Goal: Book appointment/travel/reservation

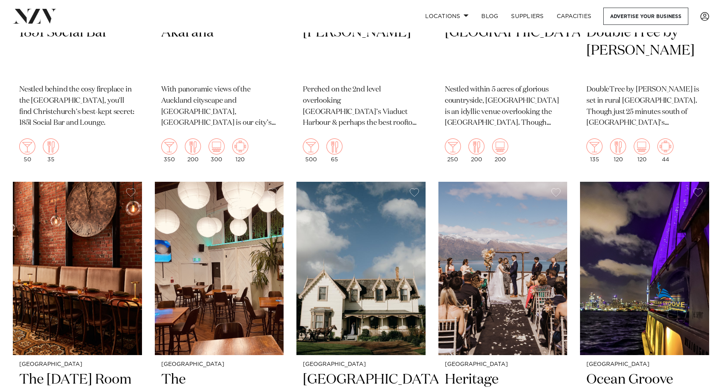
scroll to position [1505, 0]
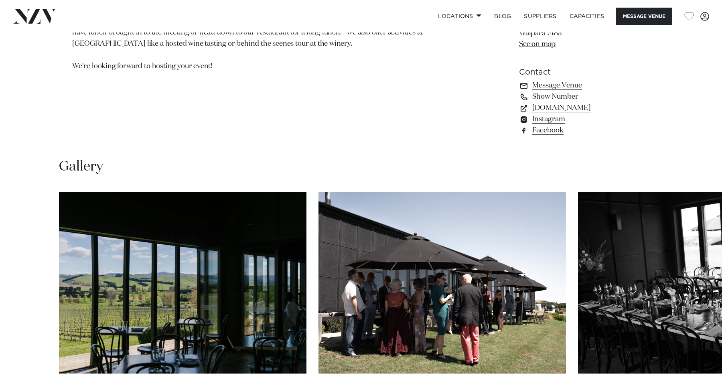
scroll to position [172, 0]
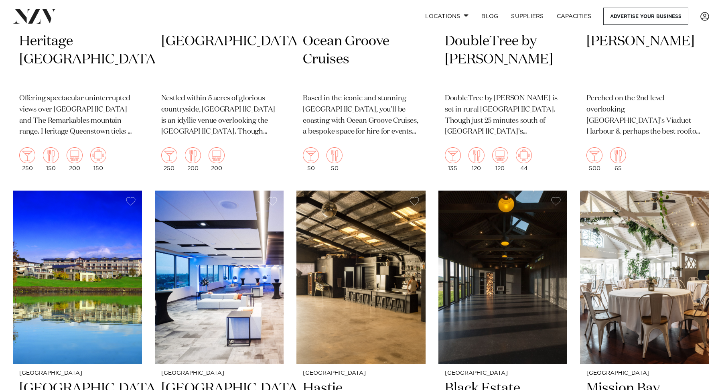
scroll to position [1505, 0]
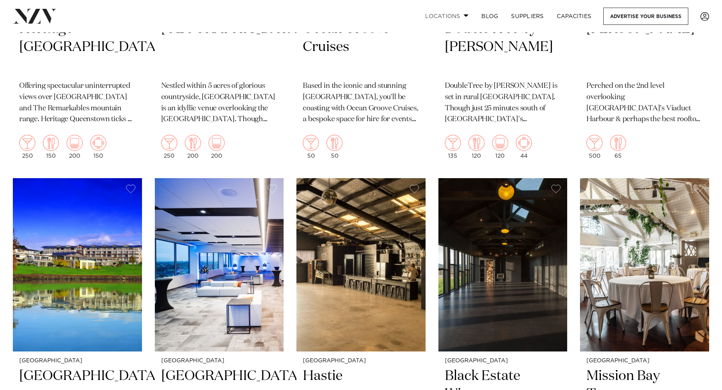
click at [475, 12] on link "Locations" at bounding box center [447, 16] width 56 height 17
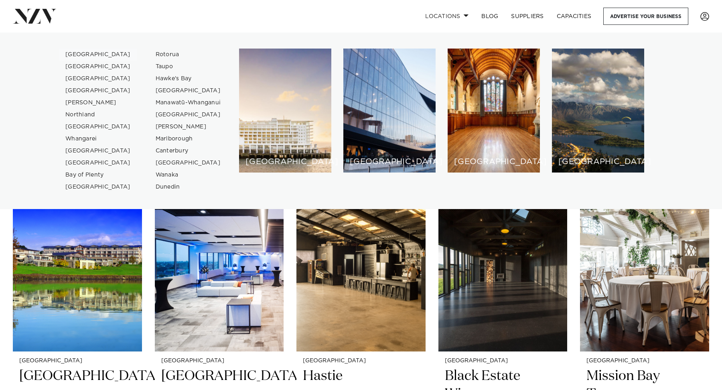
click at [62, 49] on link "[GEOGRAPHIC_DATA]" at bounding box center [98, 55] width 78 height 12
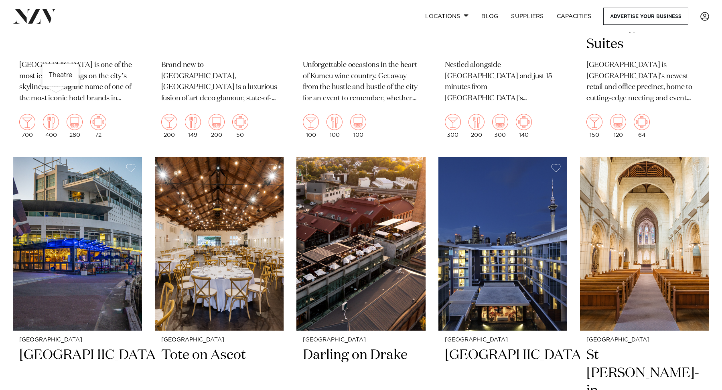
scroll to position [1422, 0]
